Goal: Information Seeking & Learning: Learn about a topic

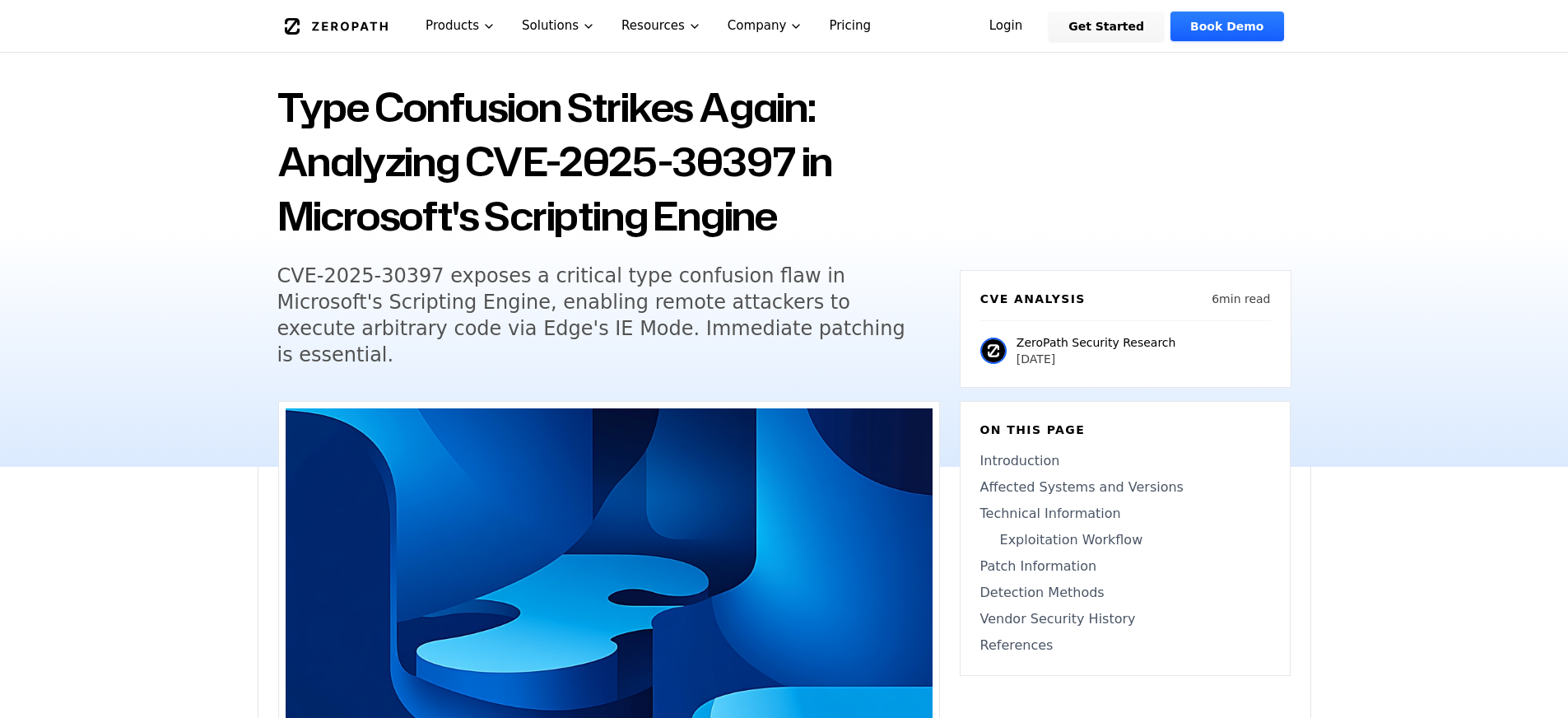
scroll to position [94, 0]
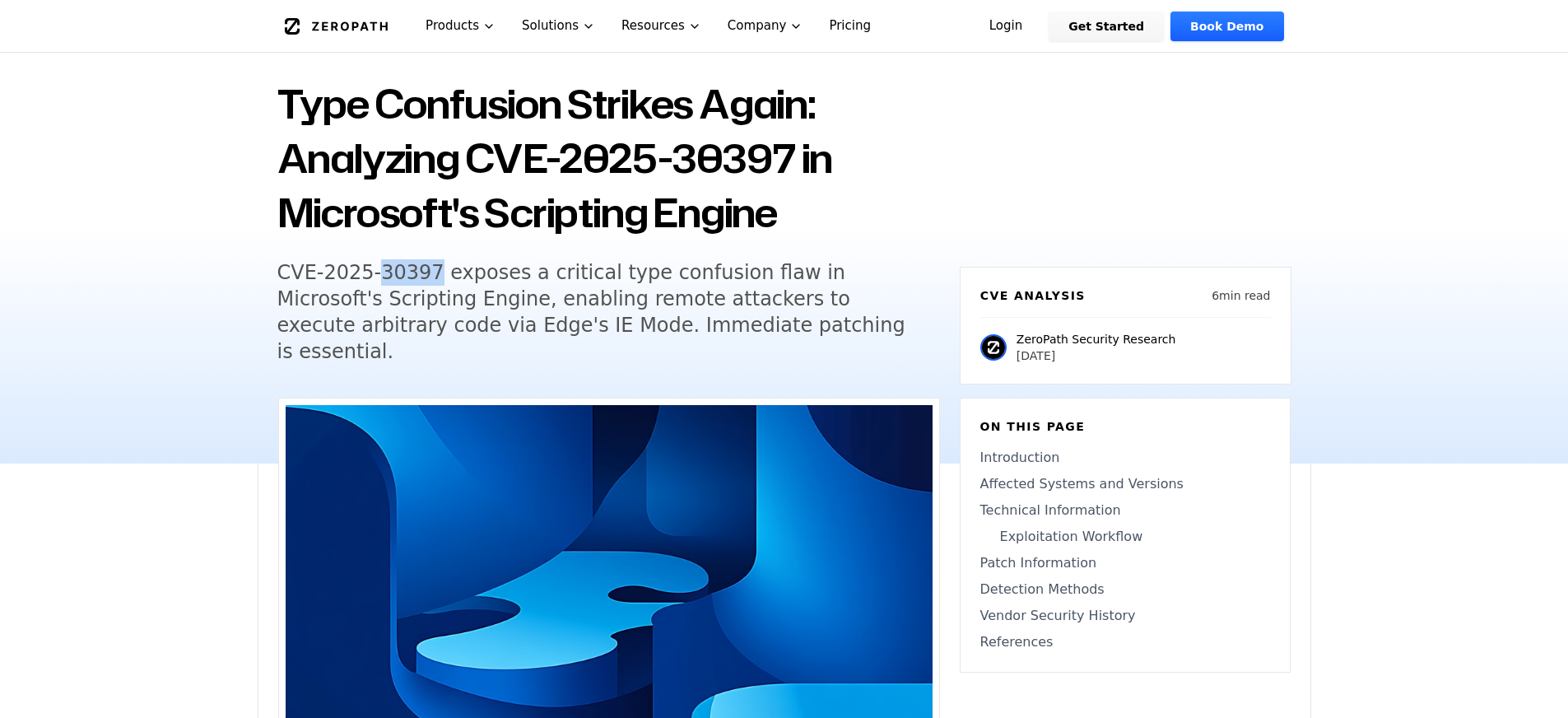
drag, startPoint x: 435, startPoint y: 270, endPoint x: 382, endPoint y: 272, distance: 53.0
click at [382, 272] on h5 "CVE-2025-30397 exposes a critical type confusion flaw in Microsoft's Scripting …" at bounding box center [593, 312] width 632 height 105
copy h5 "30397"
